Goal: Transaction & Acquisition: Purchase product/service

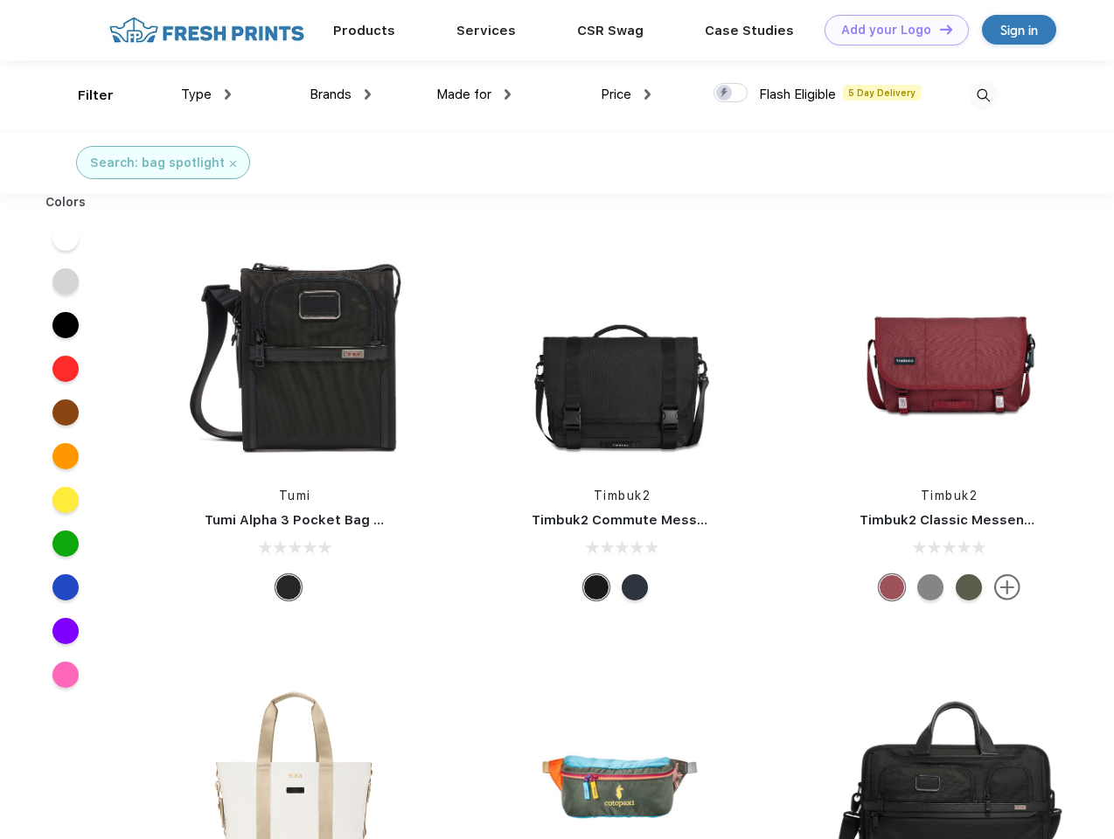
scroll to position [1, 0]
click at [890, 30] on link "Add your Logo Design Tool" at bounding box center [896, 30] width 144 height 31
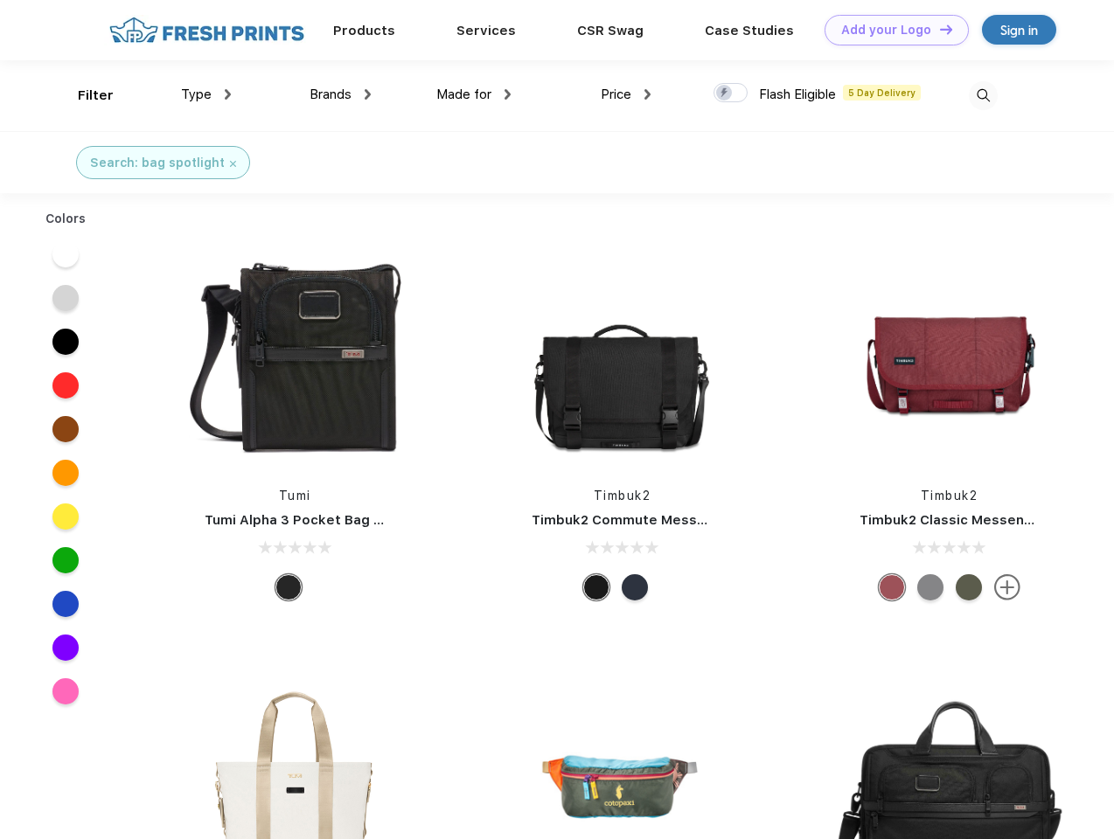
click at [0, 0] on div "Design Tool" at bounding box center [0, 0] width 0 height 0
click at [938, 29] on link "Add your Logo Design Tool" at bounding box center [896, 30] width 144 height 31
click at [84, 95] on div "Filter" at bounding box center [96, 96] width 36 height 20
click at [206, 94] on span "Type" at bounding box center [196, 95] width 31 height 16
click at [340, 94] on span "Brands" at bounding box center [331, 95] width 42 height 16
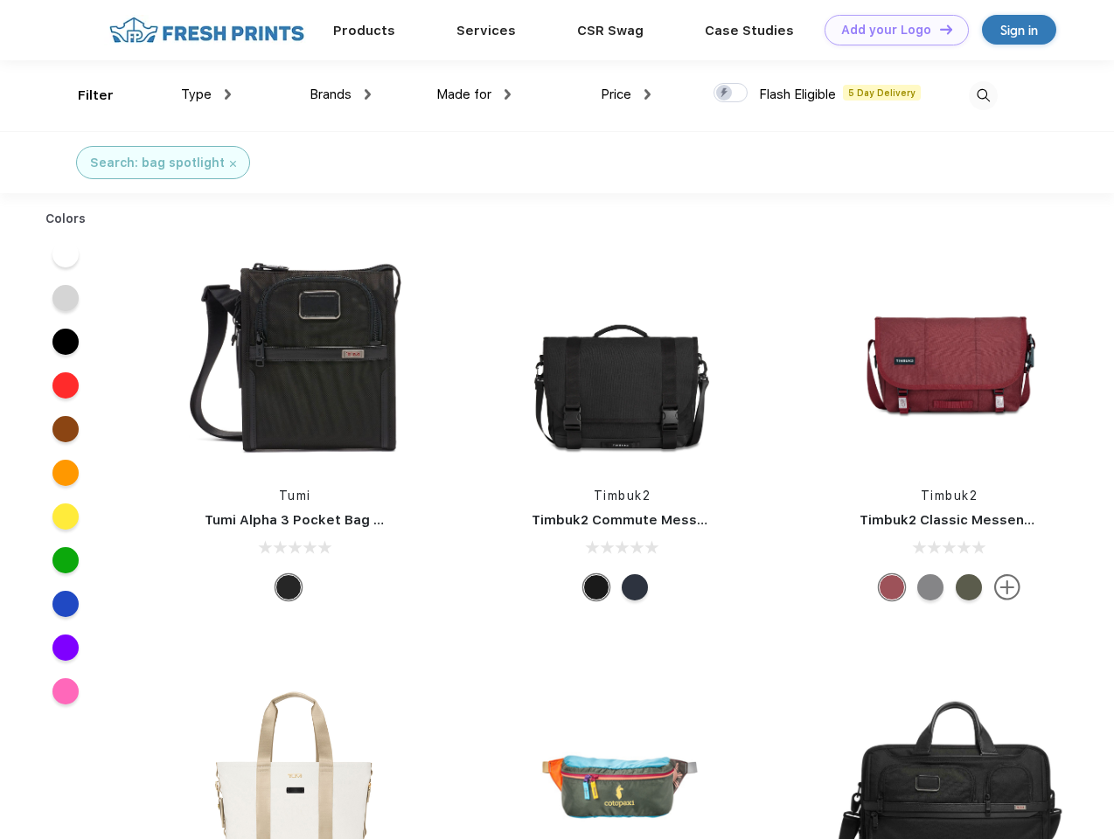
click at [474, 94] on span "Made for" at bounding box center [463, 95] width 55 height 16
click at [626, 94] on span "Price" at bounding box center [616, 95] width 31 height 16
click at [731, 94] on div at bounding box center [730, 92] width 34 height 19
click at [725, 94] on input "checkbox" at bounding box center [718, 87] width 11 height 11
click at [983, 95] on img at bounding box center [983, 95] width 29 height 29
